Goal: Information Seeking & Learning: Understand process/instructions

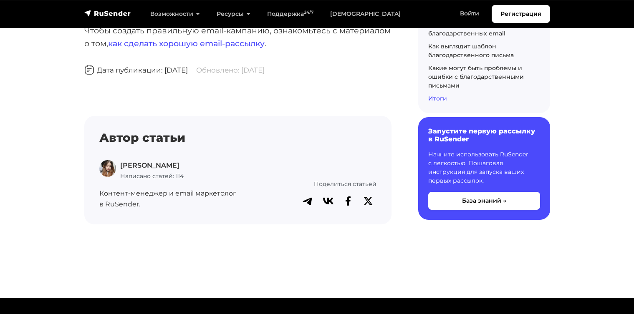
scroll to position [5626, 0]
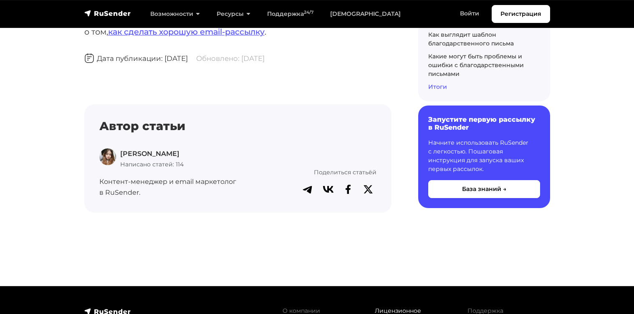
click at [388, 307] on link "Лицензионное соглашение" at bounding box center [398, 315] width 46 height 16
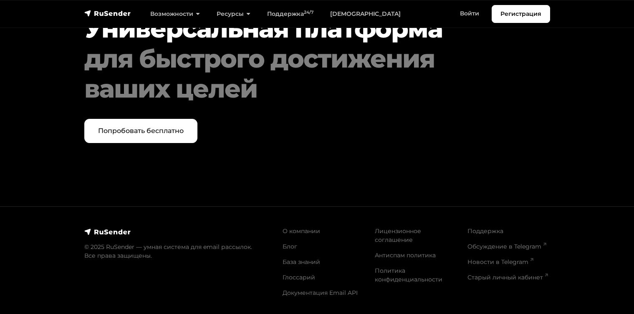
scroll to position [4997, 0]
click at [389, 283] on link "Политика конфиденциальности" at bounding box center [409, 275] width 68 height 16
